Goal: Task Accomplishment & Management: Use online tool/utility

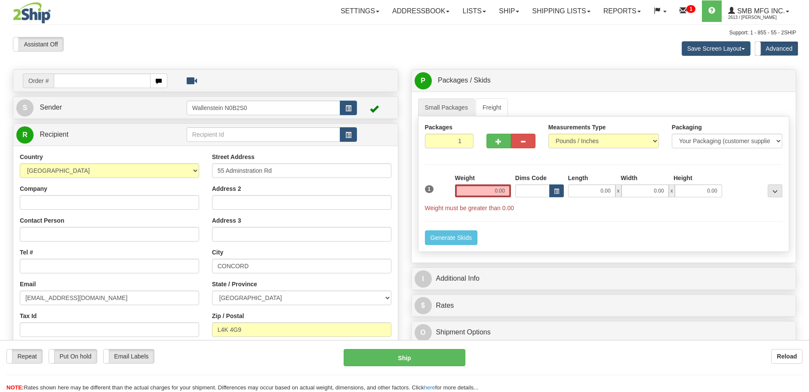
select select "ON"
type input "TEST Company Inc."
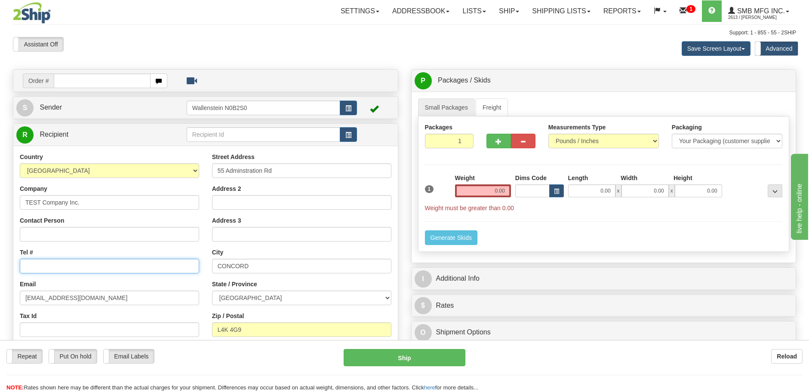
click at [107, 264] on input "Tel #" at bounding box center [109, 266] width 179 height 15
type input "1111111111"
drag, startPoint x: 473, startPoint y: 188, endPoint x: 497, endPoint y: 186, distance: 23.3
click at [497, 186] on input "0.00" at bounding box center [483, 190] width 56 height 13
type input "0.00"
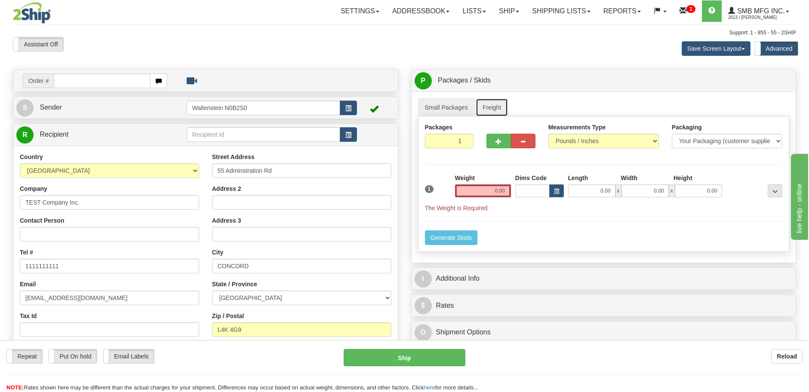
click at [484, 108] on link "Freight" at bounding box center [492, 107] width 33 height 18
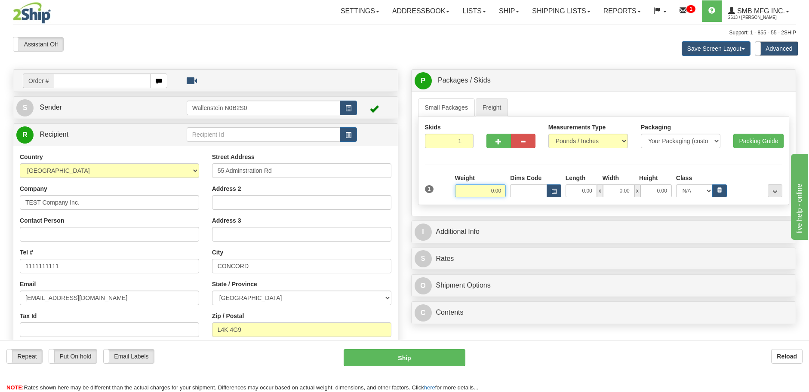
drag, startPoint x: 481, startPoint y: 187, endPoint x: 574, endPoint y: 192, distance: 93.1
click at [519, 188] on div "Weight 0.00 Dims Code Length Width" at bounding box center [619, 186] width 332 height 24
click button "Delete" at bounding box center [0, 0] width 0 height 0
type input "1.00"
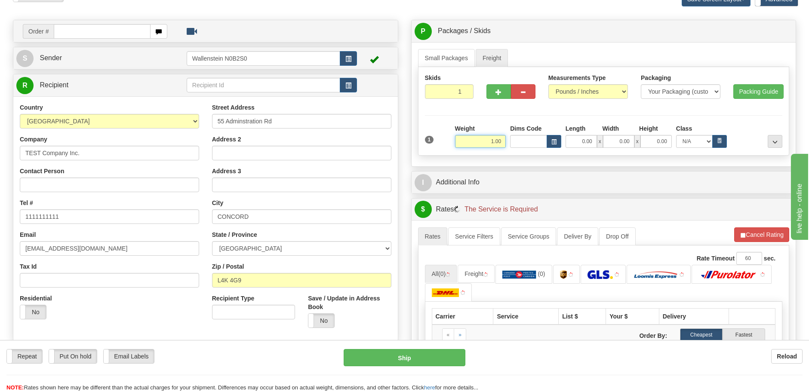
scroll to position [161, 0]
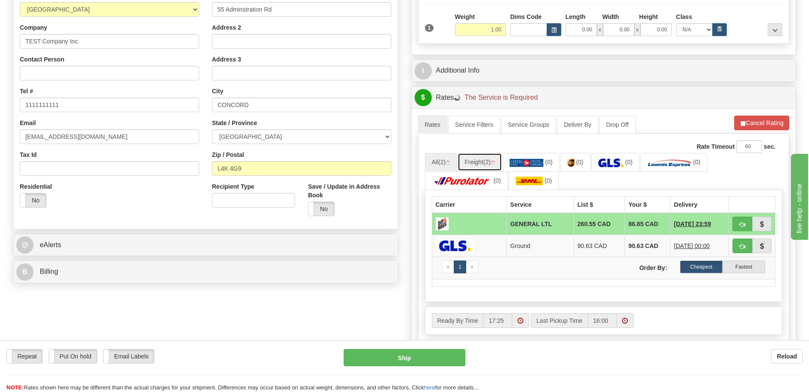
click at [481, 161] on link "Freight (2)" at bounding box center [480, 162] width 44 height 18
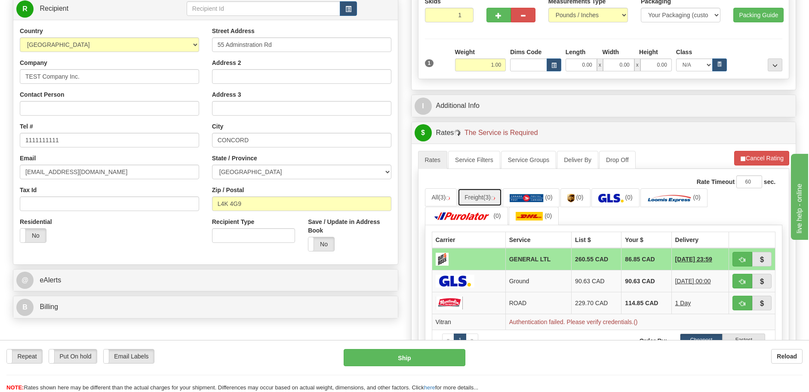
scroll to position [108, 0]
